Goal: Information Seeking & Learning: Learn about a topic

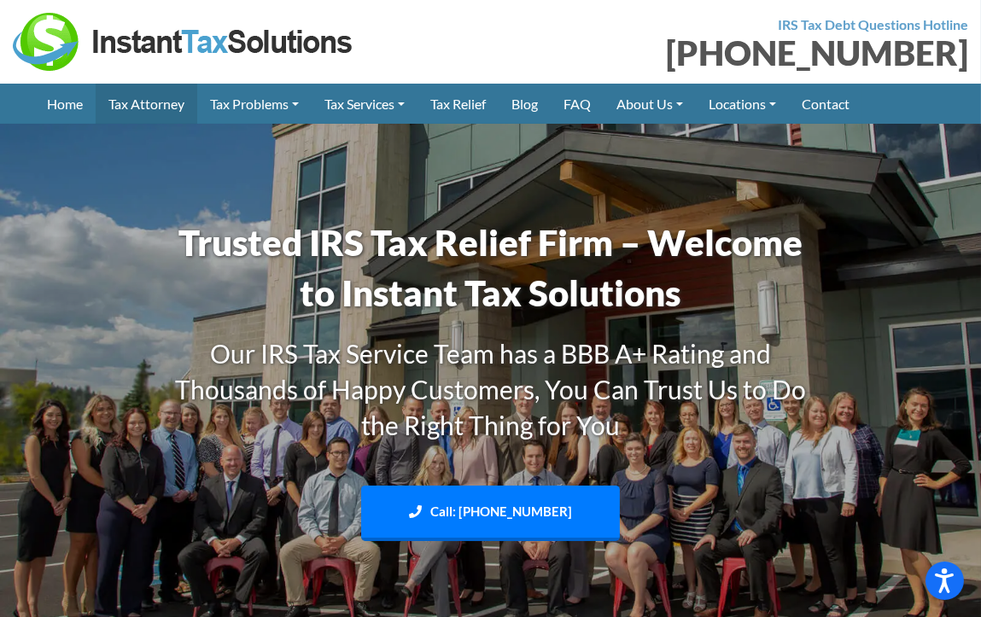
click at [152, 103] on link "Tax Attorney" at bounding box center [147, 104] width 102 height 40
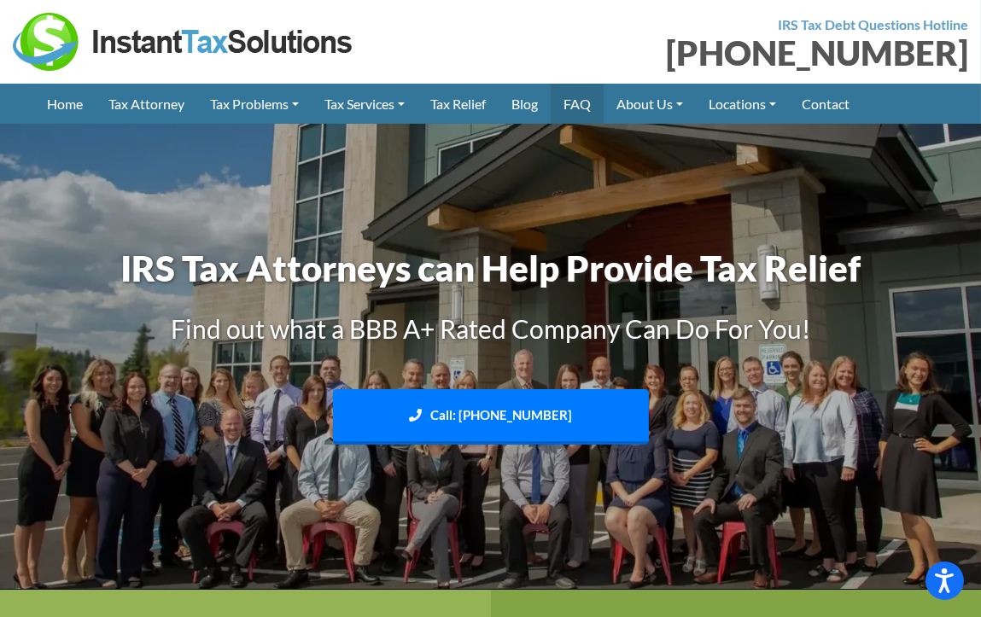
click at [588, 104] on link "FAQ" at bounding box center [577, 104] width 53 height 40
